Goal: Task Accomplishment & Management: Manage account settings

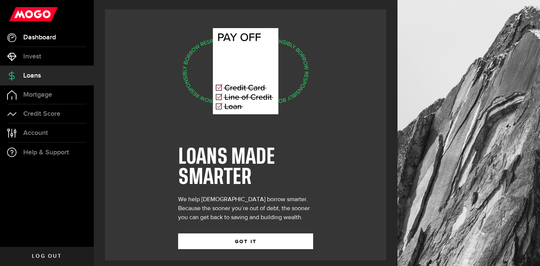
click at [62, 33] on link "Dashboard" at bounding box center [47, 37] width 94 height 19
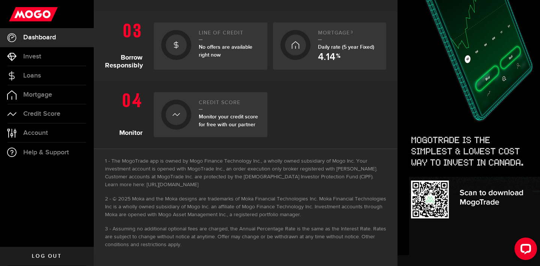
scroll to position [306, 0]
click at [43, 77] on link "Loans" at bounding box center [47, 75] width 94 height 19
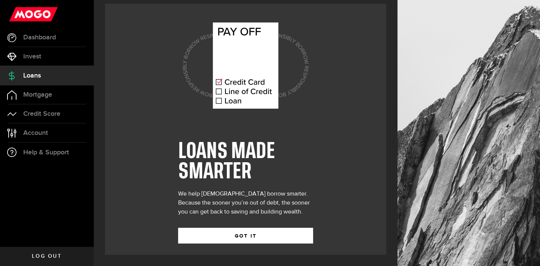
scroll to position [6, 0]
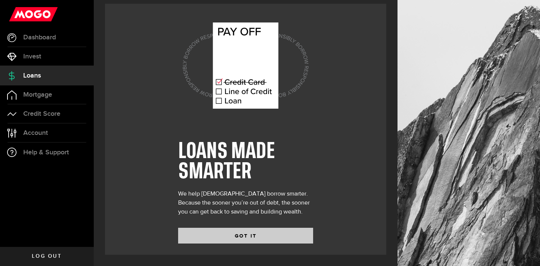
click at [215, 236] on button "GOT IT" at bounding box center [245, 236] width 135 height 16
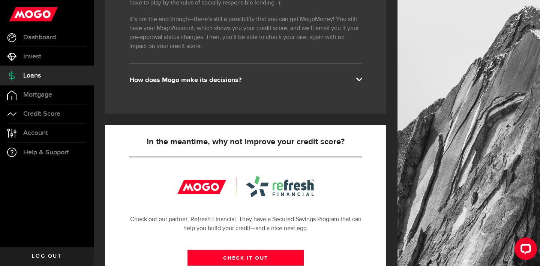
scroll to position [165, 0]
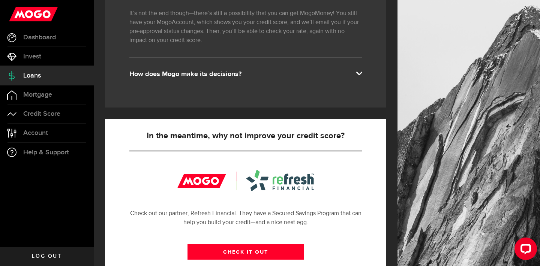
click at [359, 72] on span at bounding box center [359, 73] width 6 height 6
click at [356, 71] on span at bounding box center [359, 73] width 6 height 6
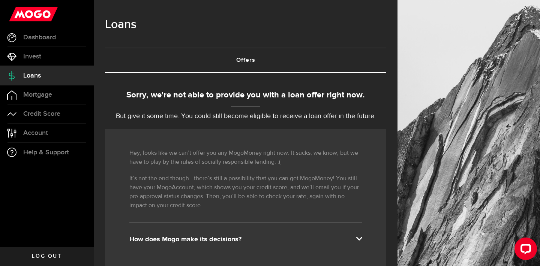
scroll to position [0, 0]
click at [31, 265] on link "Log out" at bounding box center [47, 256] width 94 height 19
click at [45, 257] on span "Log out" at bounding box center [47, 256] width 30 height 5
